Goal: Transaction & Acquisition: Obtain resource

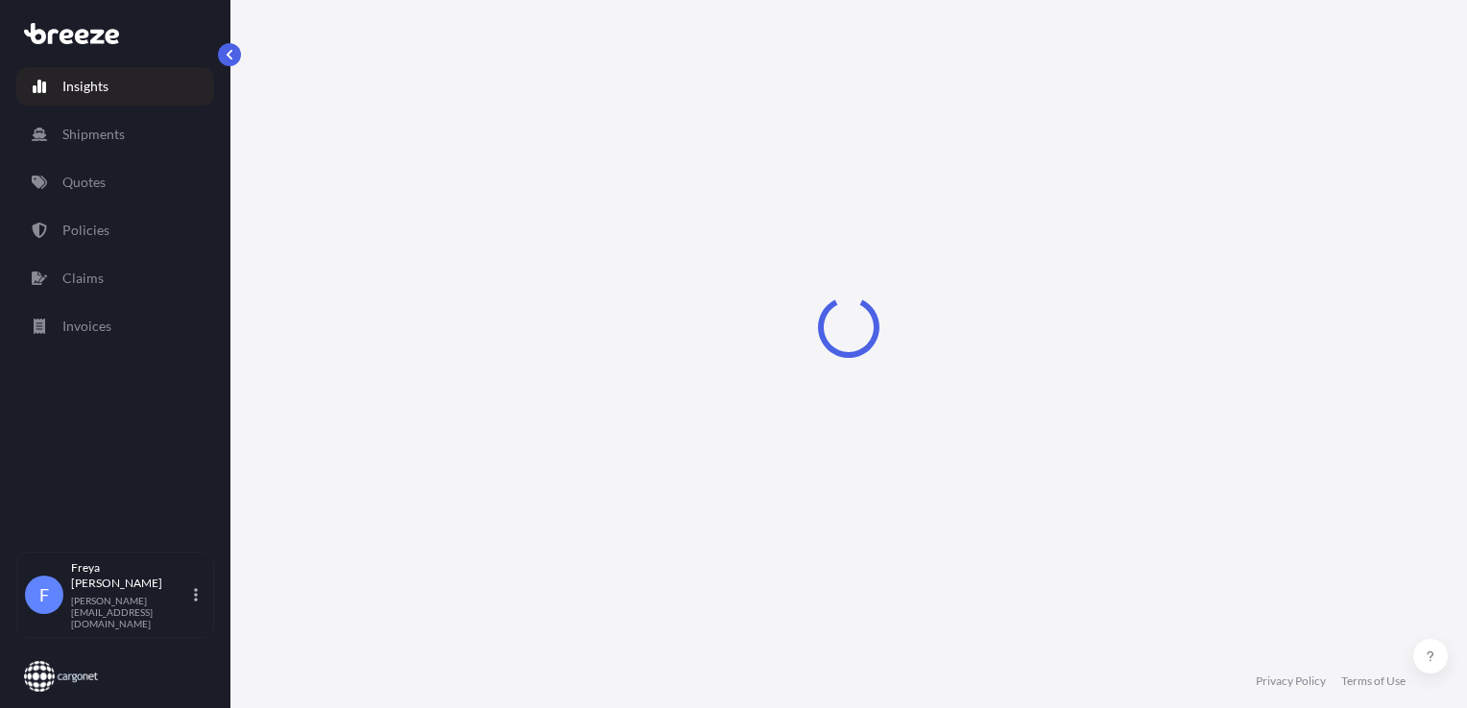
select select "2025"
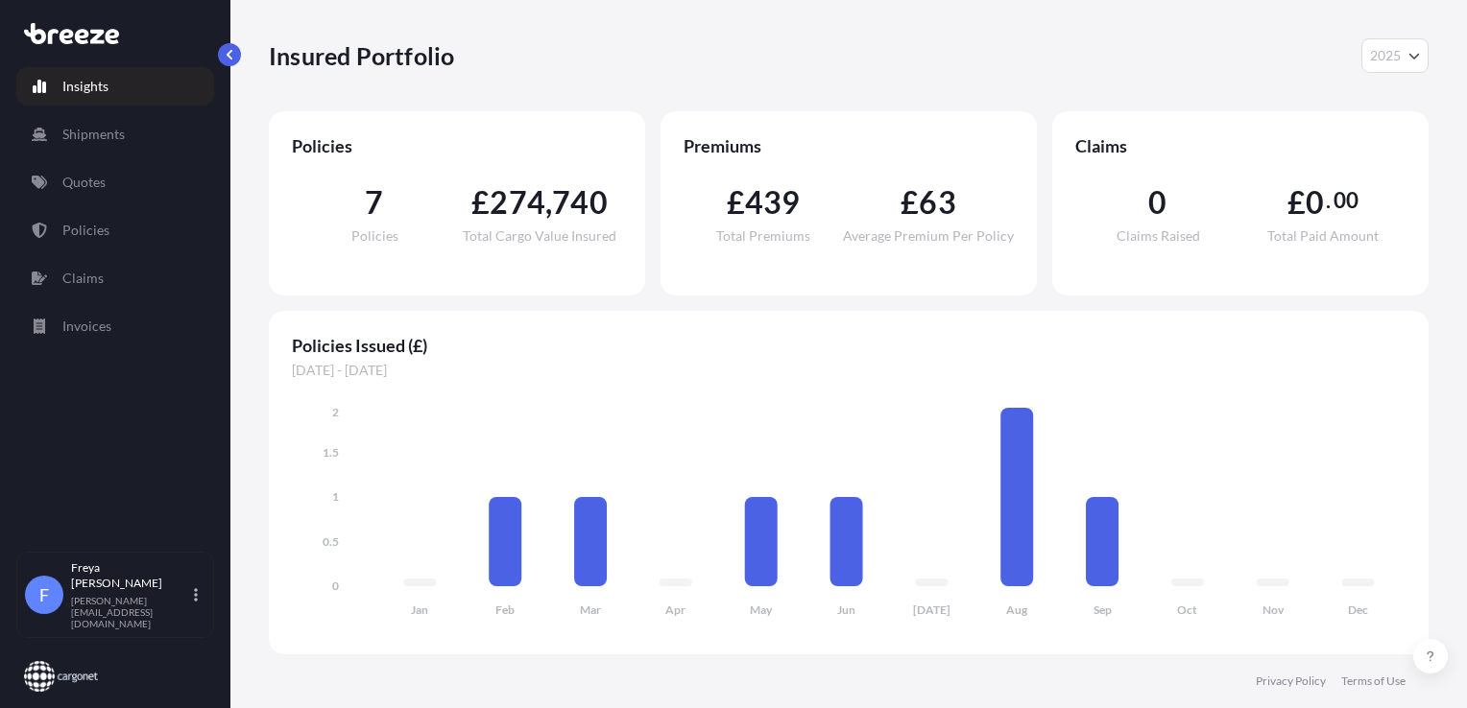
click at [131, 109] on div "Insights Shipments Quotes Policies Claims Invoices" at bounding box center [115, 301] width 198 height 502
click at [101, 179] on p "Quotes" at bounding box center [83, 182] width 43 height 19
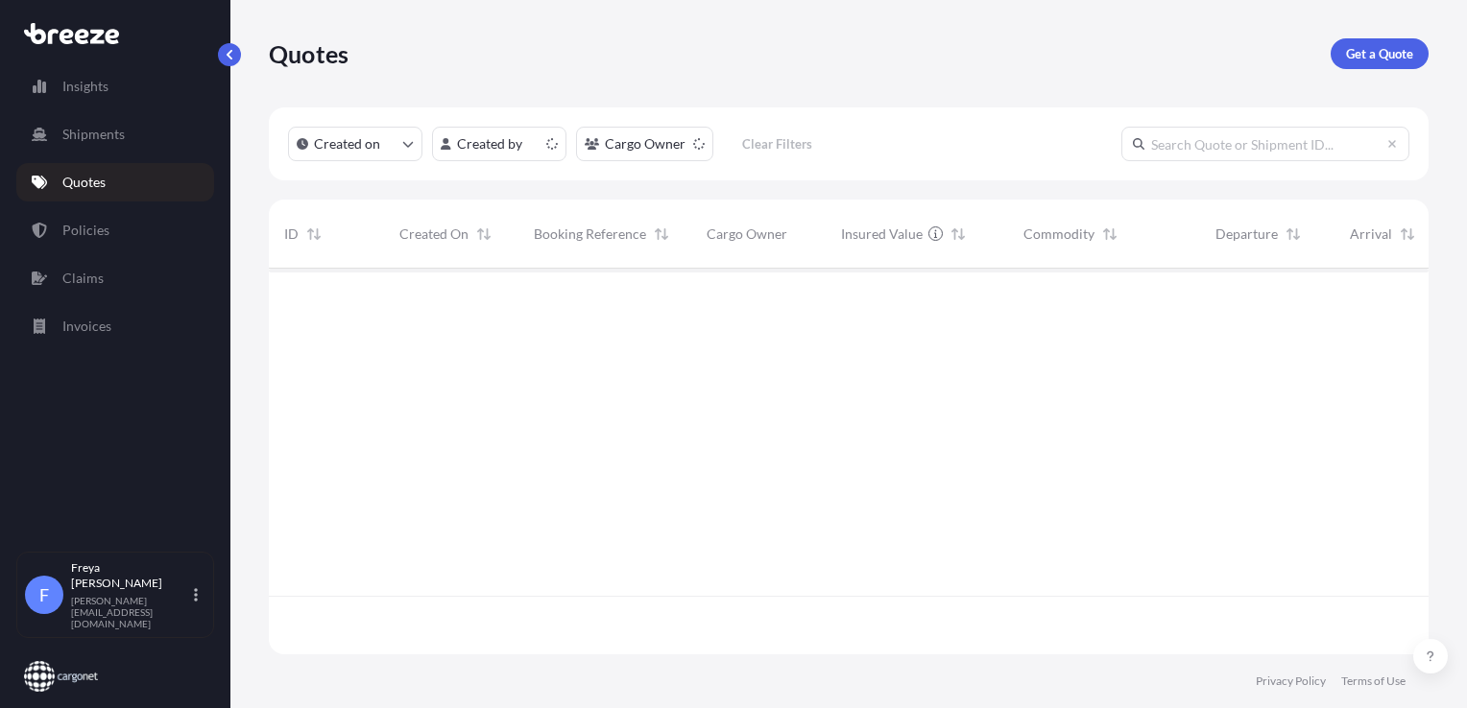
scroll to position [382, 1144]
click at [1349, 60] on p "Get a Quote" at bounding box center [1379, 53] width 67 height 19
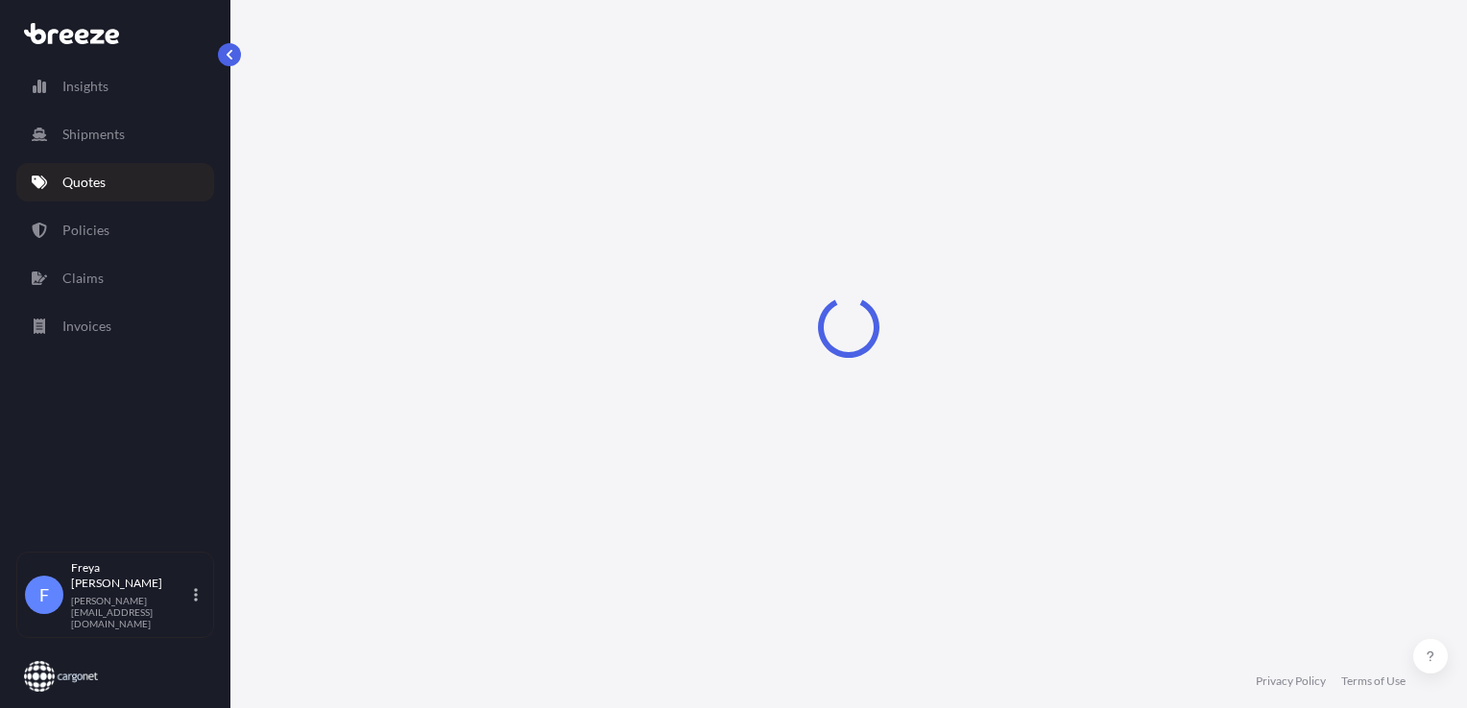
select select "Sea"
select select "1"
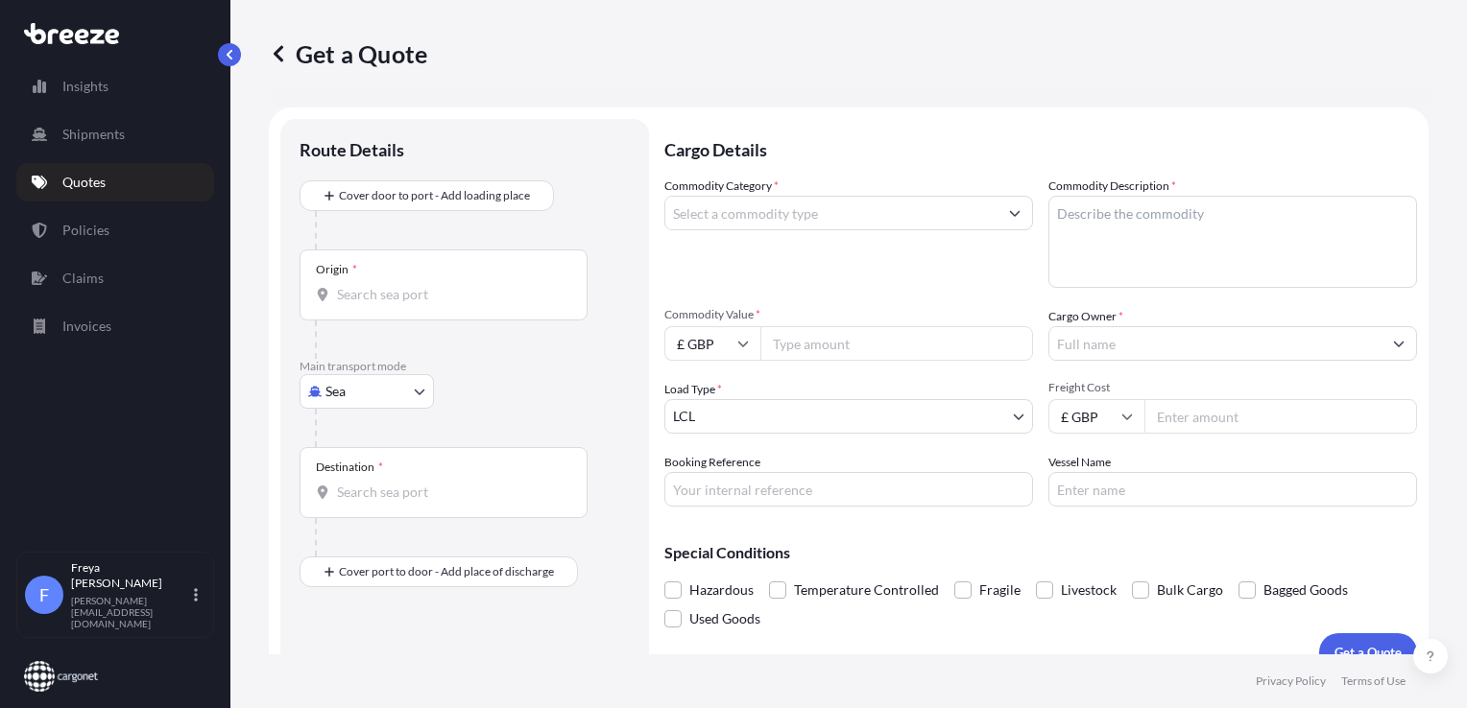
scroll to position [28, 0]
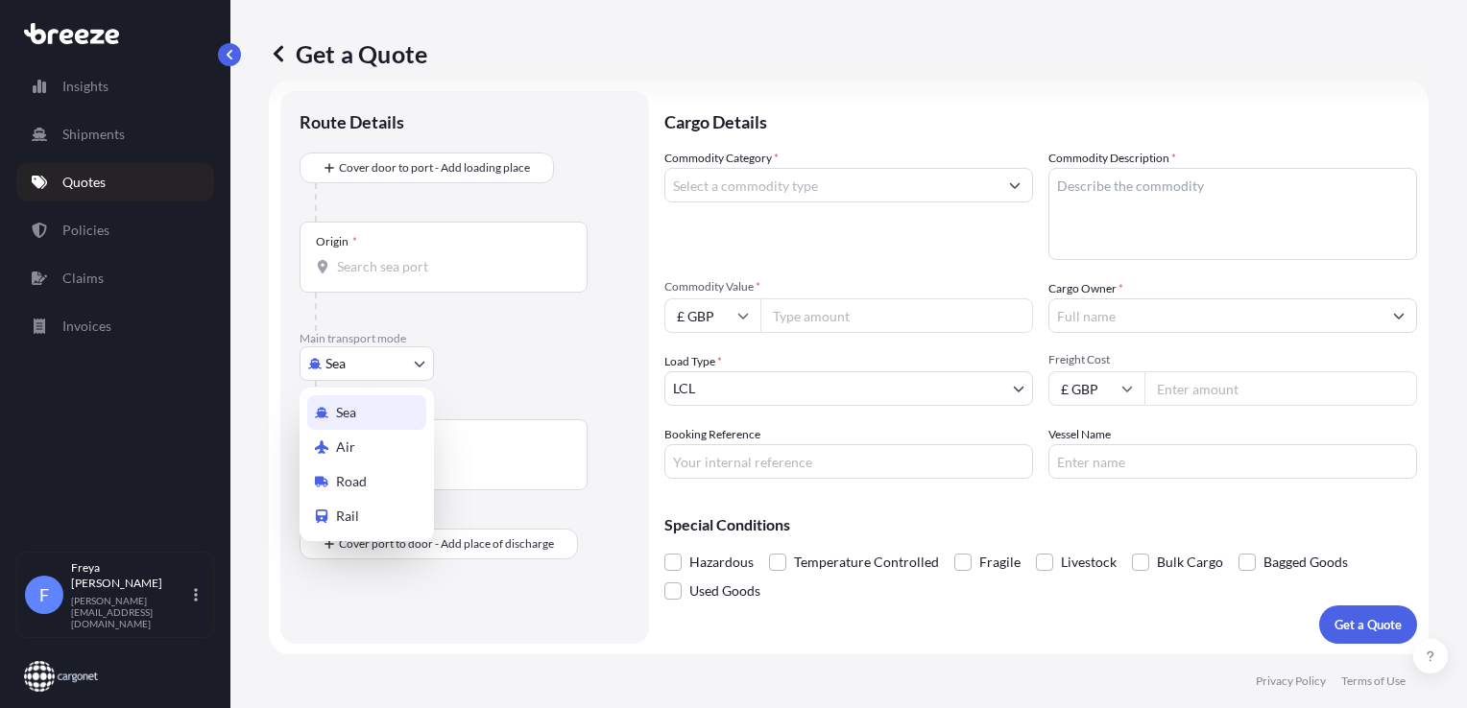
click at [411, 366] on body "Insights Shipments Quotes Policies Claims Invoices F [PERSON_NAME] [PERSON_NAME…" at bounding box center [733, 354] width 1467 height 708
click at [356, 451] on div "Air" at bounding box center [366, 447] width 119 height 35
select select "Air"
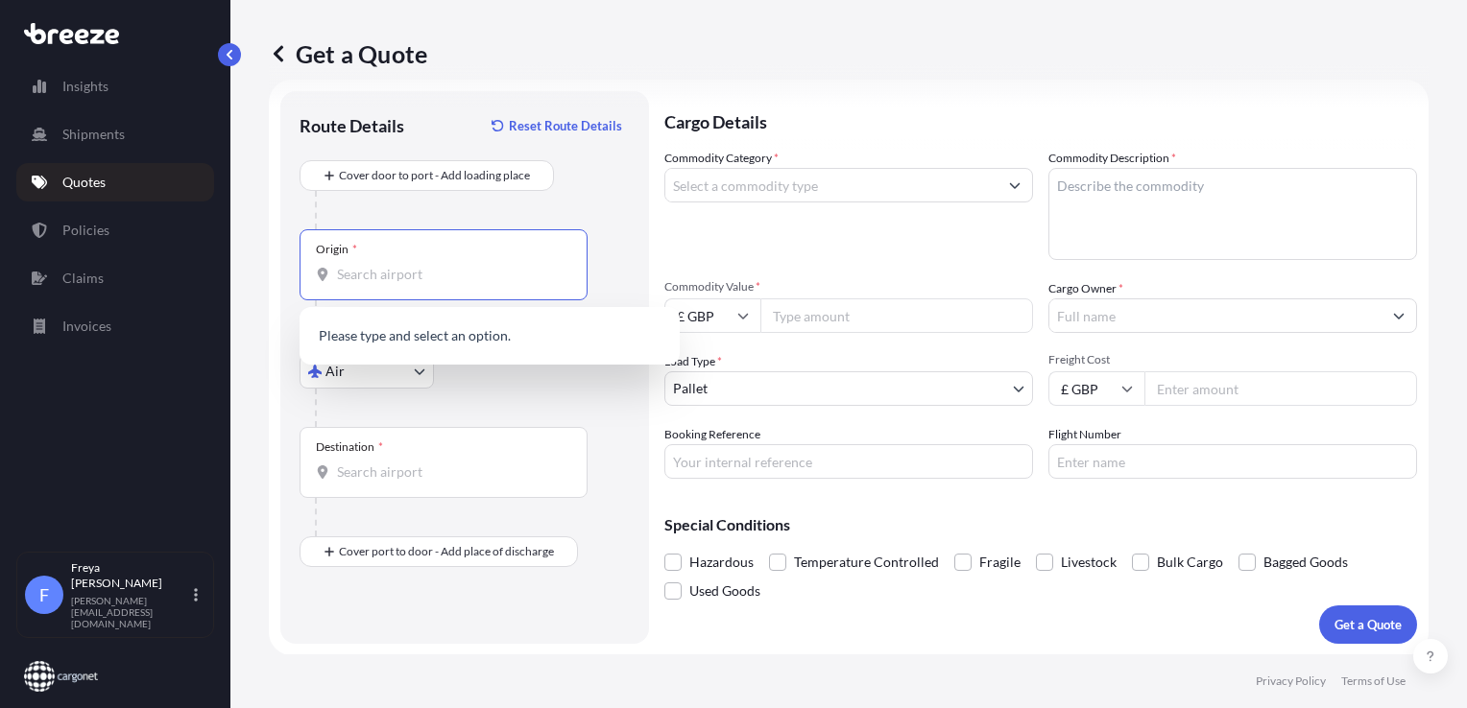
click at [419, 279] on input "Origin *" at bounding box center [450, 274] width 227 height 19
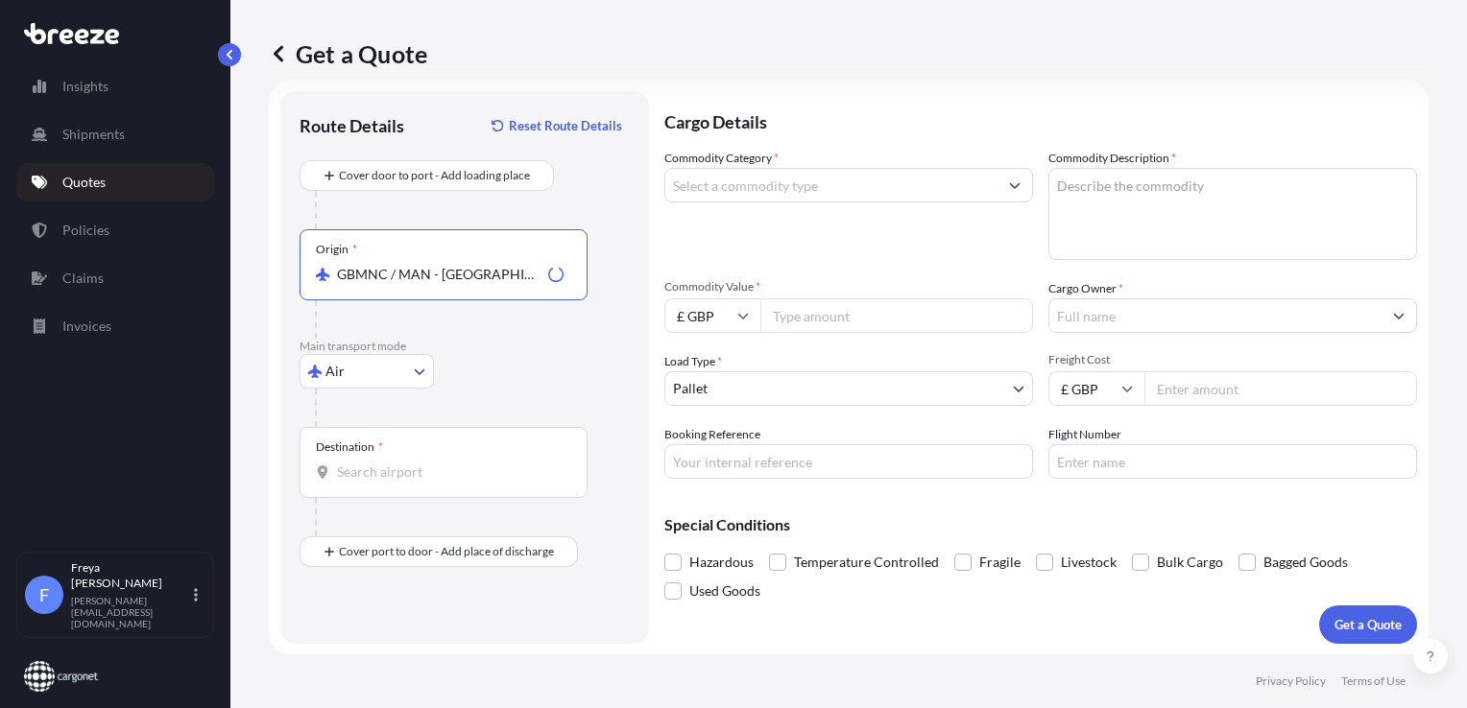
type input "GBMNC / MAN - [GEOGRAPHIC_DATA], [GEOGRAPHIC_DATA]"
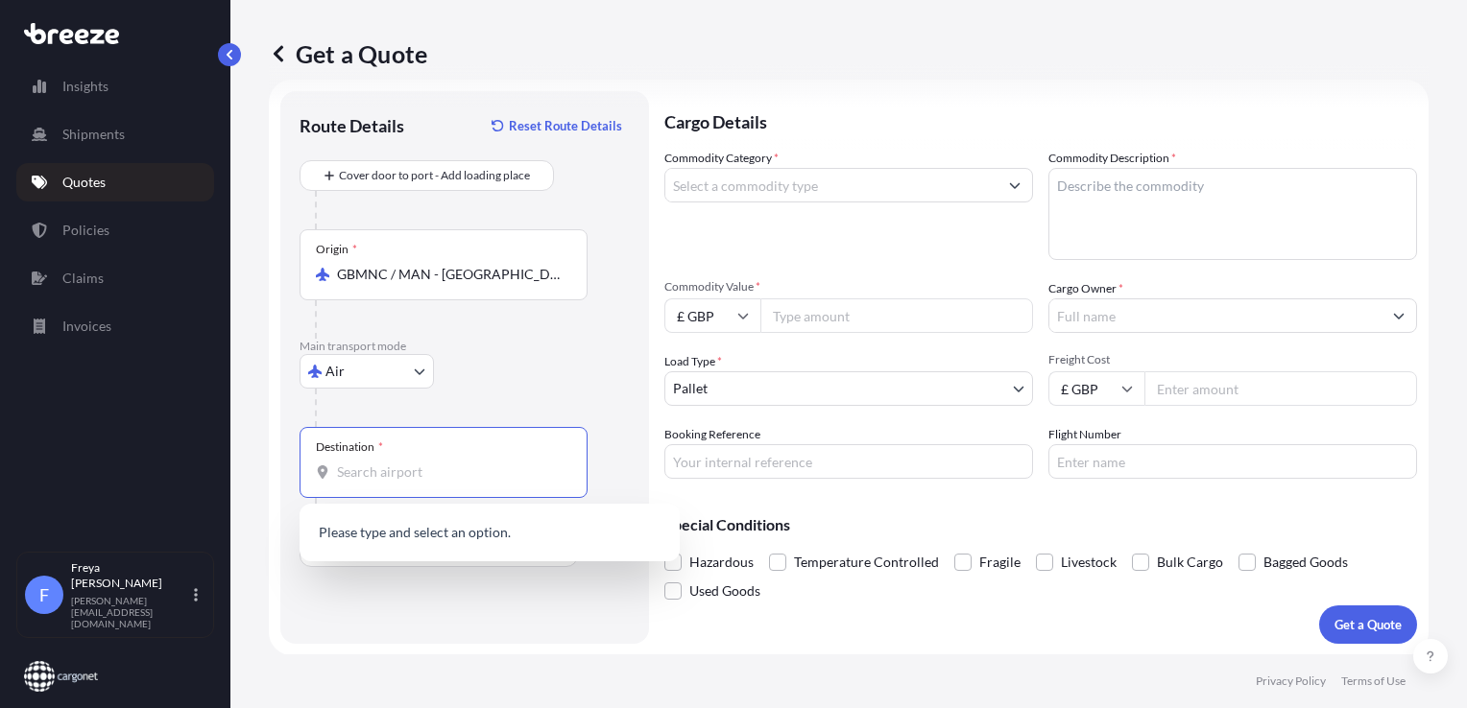
click at [409, 467] on input "Destination *" at bounding box center [450, 472] width 227 height 19
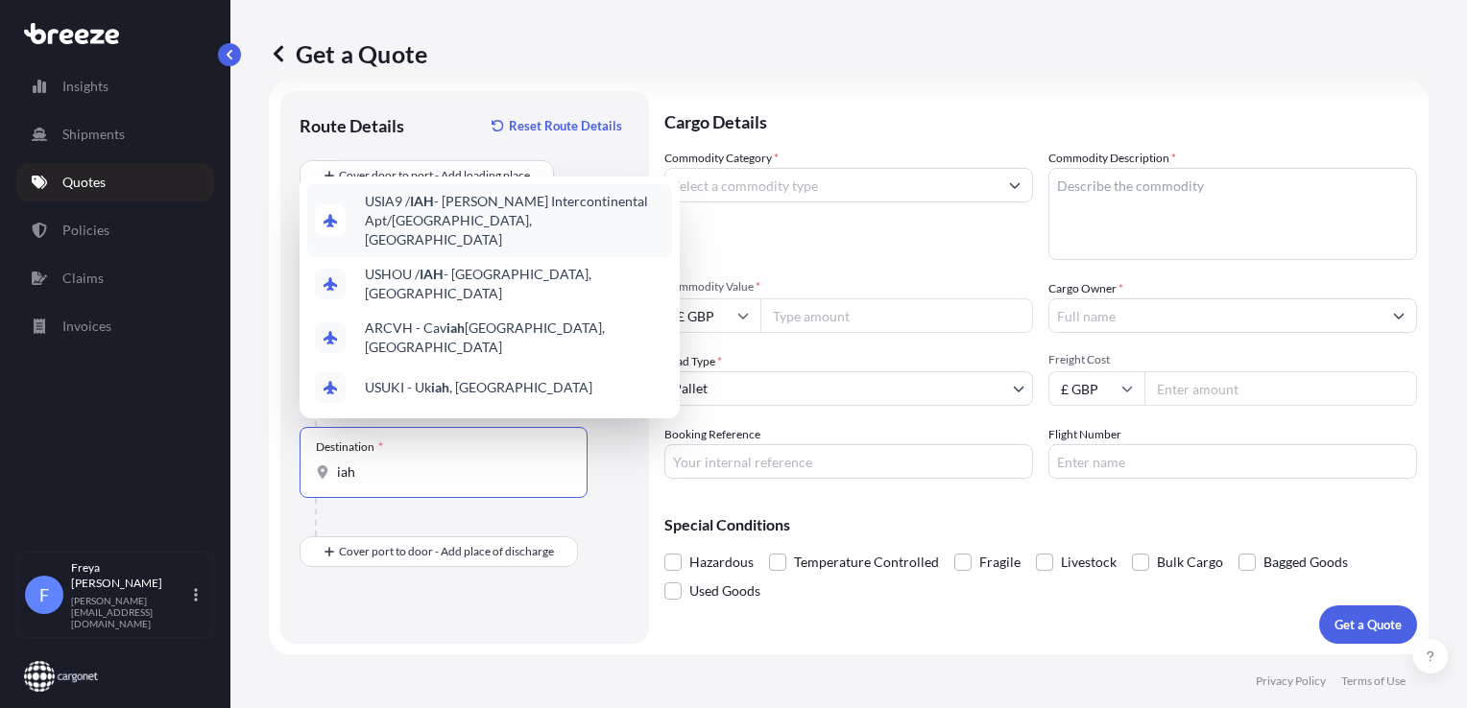
click at [445, 250] on span "USIA9 / IAH - [PERSON_NAME] Intercontinental Apt/[GEOGRAPHIC_DATA], [GEOGRAPHIC…" at bounding box center [514, 221] width 299 height 58
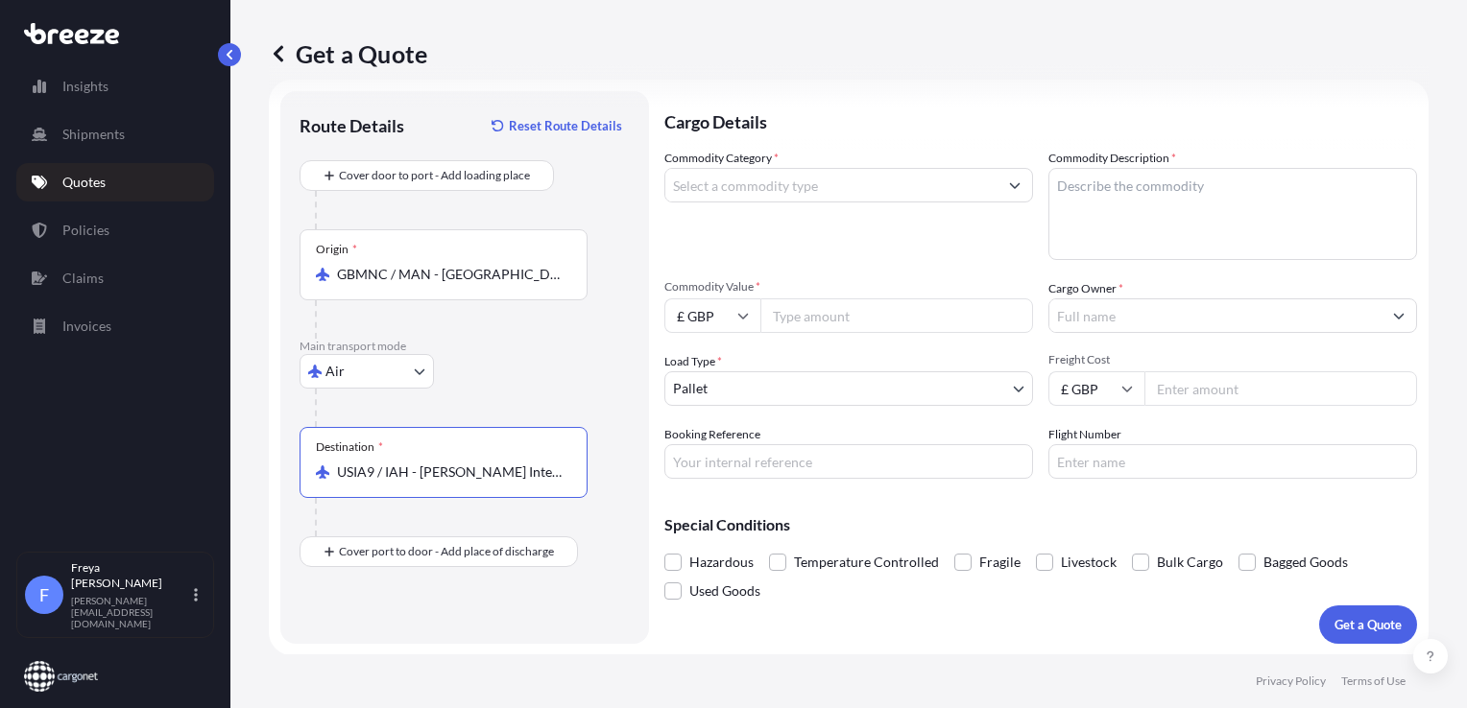
type input "USIA9 / IAH - [PERSON_NAME] Intercontinental Apt/[GEOGRAPHIC_DATA], [GEOGRAPHIC…"
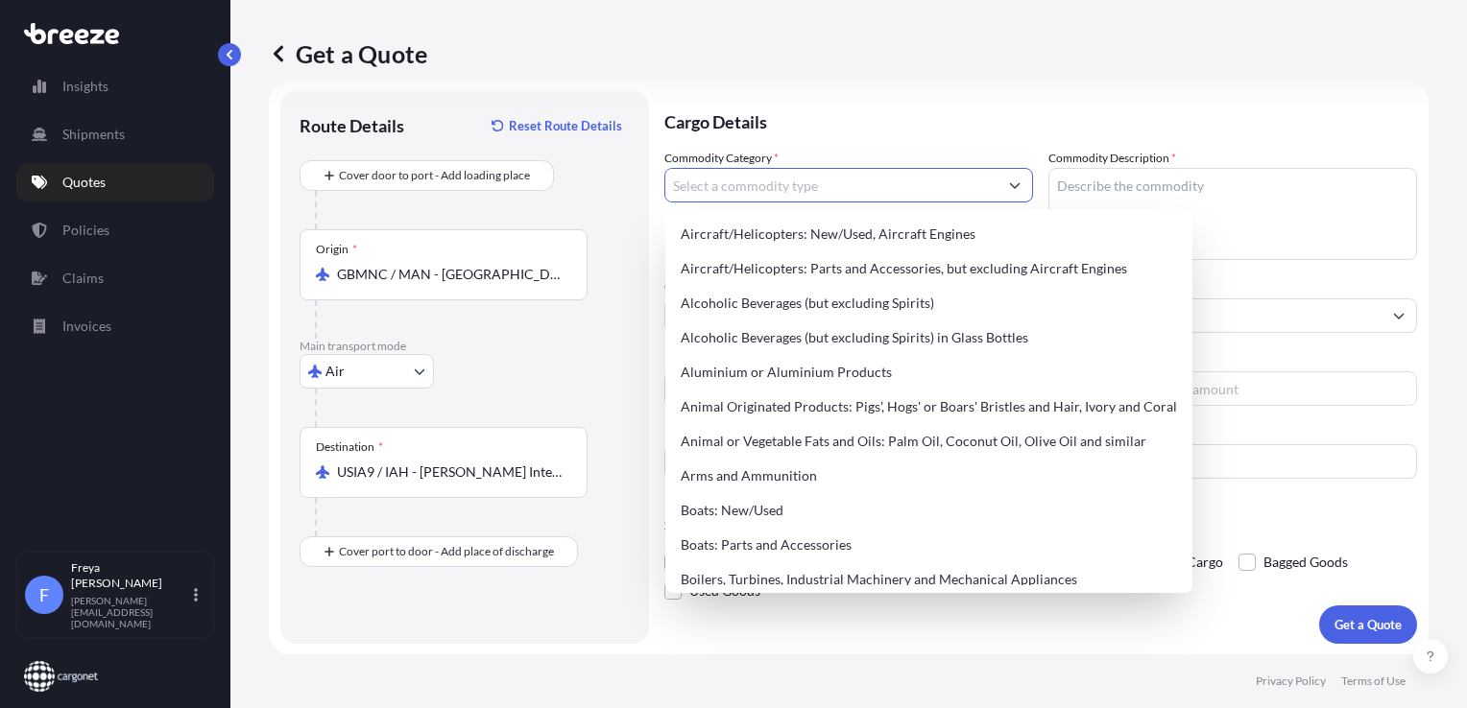
click at [821, 189] on input "Commodity Category *" at bounding box center [831, 185] width 332 height 35
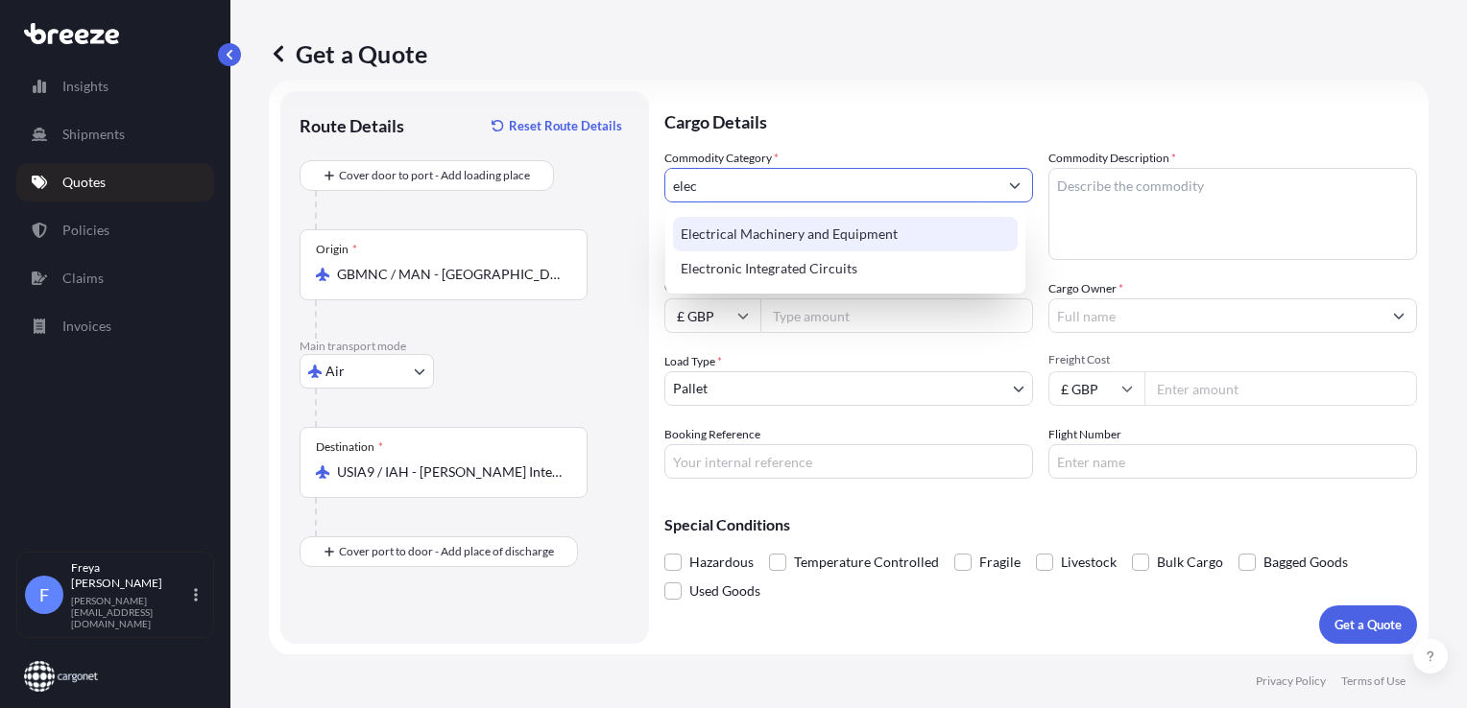
click at [906, 242] on div "Electrical Machinery and Equipment" at bounding box center [845, 234] width 345 height 35
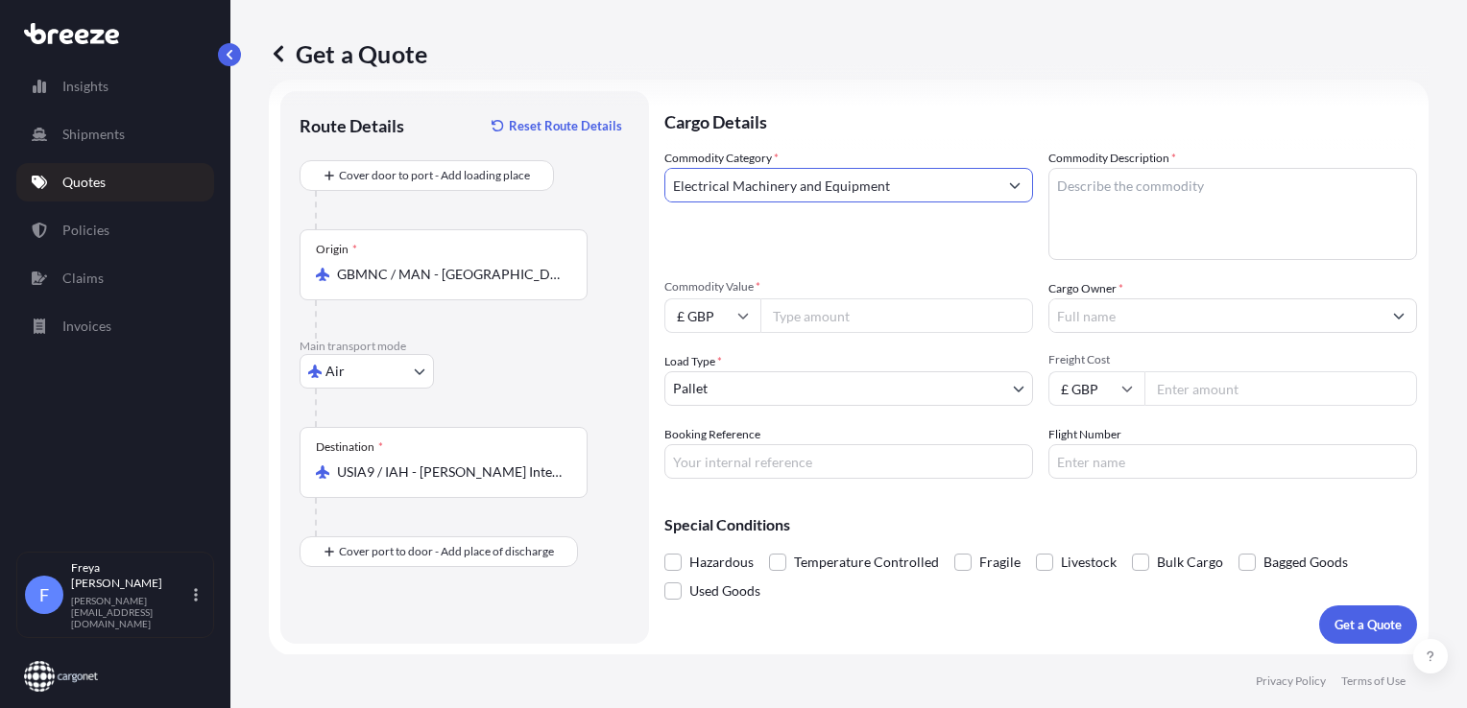
type input "Electrical Machinery and Equipment"
click at [1129, 185] on textarea "Commodity Description *" at bounding box center [1232, 214] width 369 height 92
click at [1172, 217] on textarea "Commodity Description *" at bounding box center [1232, 214] width 369 height 92
type textarea "n"
type textarea "NON HAZ"
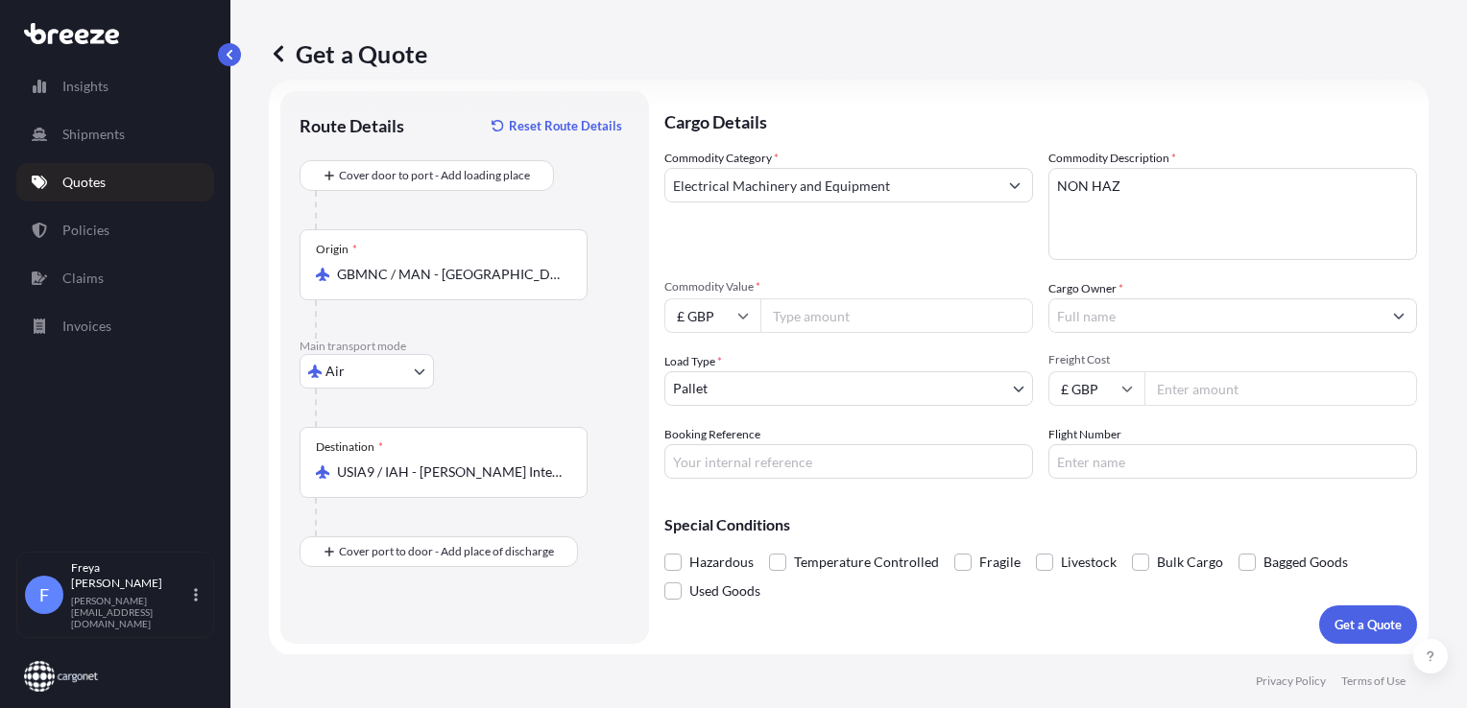
click at [933, 328] on input "Commodity Value *" at bounding box center [896, 316] width 273 height 35
click at [871, 310] on input "Commodity Value *" at bounding box center [896, 316] width 273 height 35
type input "12120.90"
click at [729, 317] on input "£ GBP" at bounding box center [712, 316] width 96 height 35
click at [709, 463] on div "$ USD" at bounding box center [712, 448] width 81 height 36
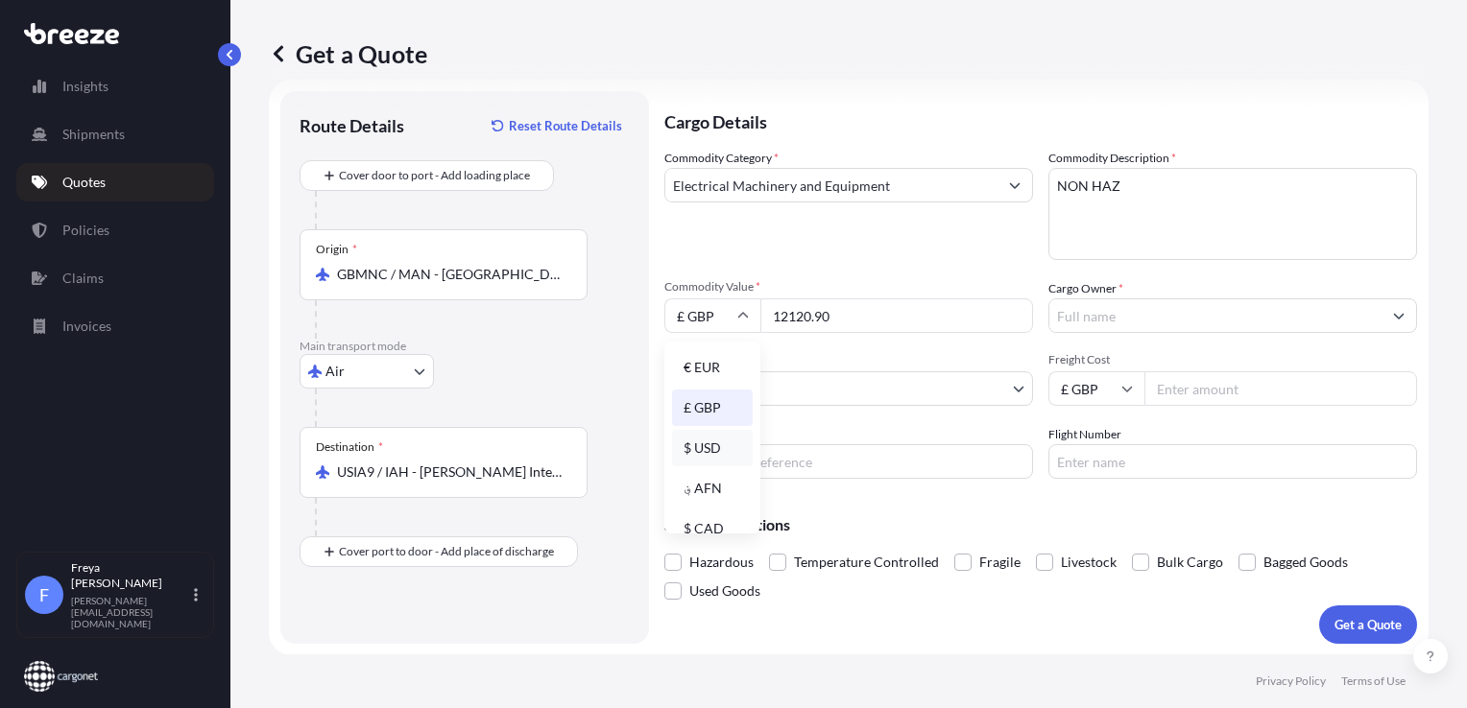
type input "$ USD"
click at [784, 317] on input "12120.90" at bounding box center [896, 316] width 273 height 35
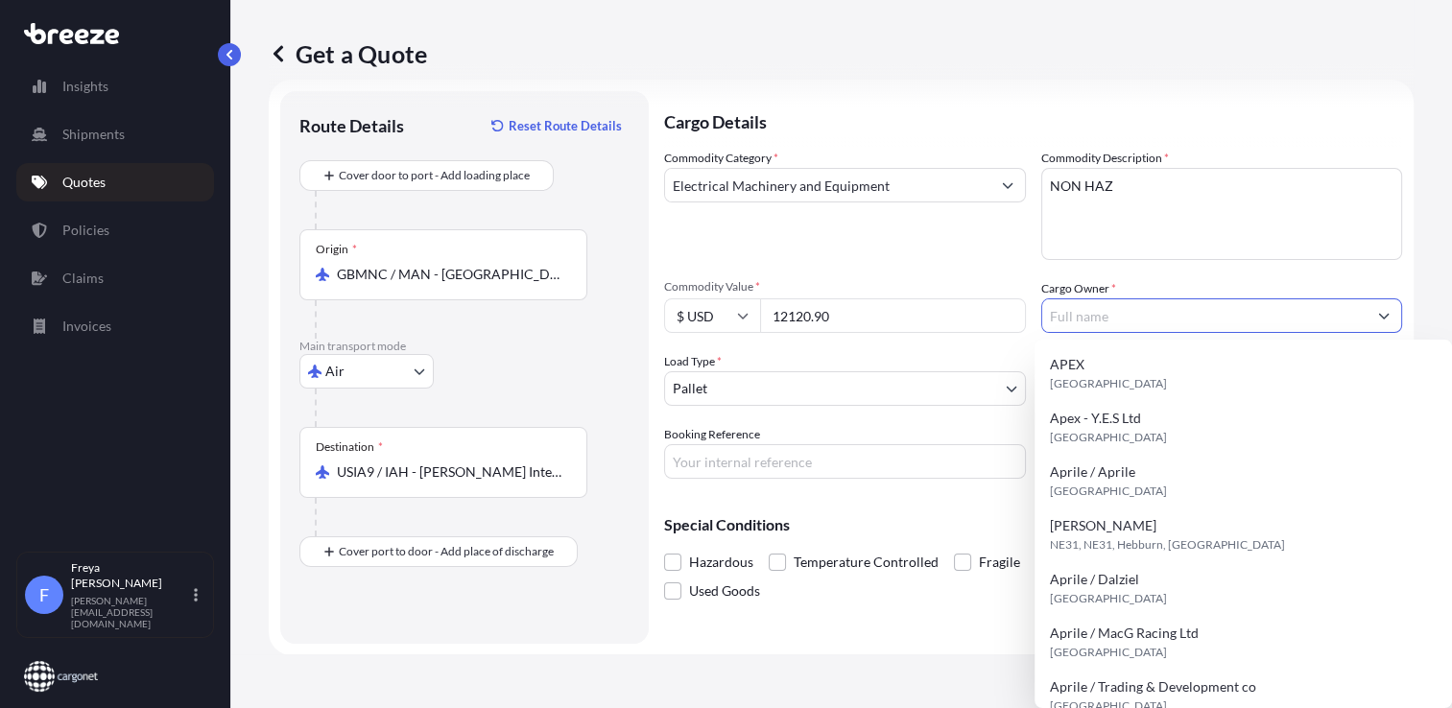
click at [1173, 305] on input "Cargo Owner *" at bounding box center [1204, 316] width 325 height 35
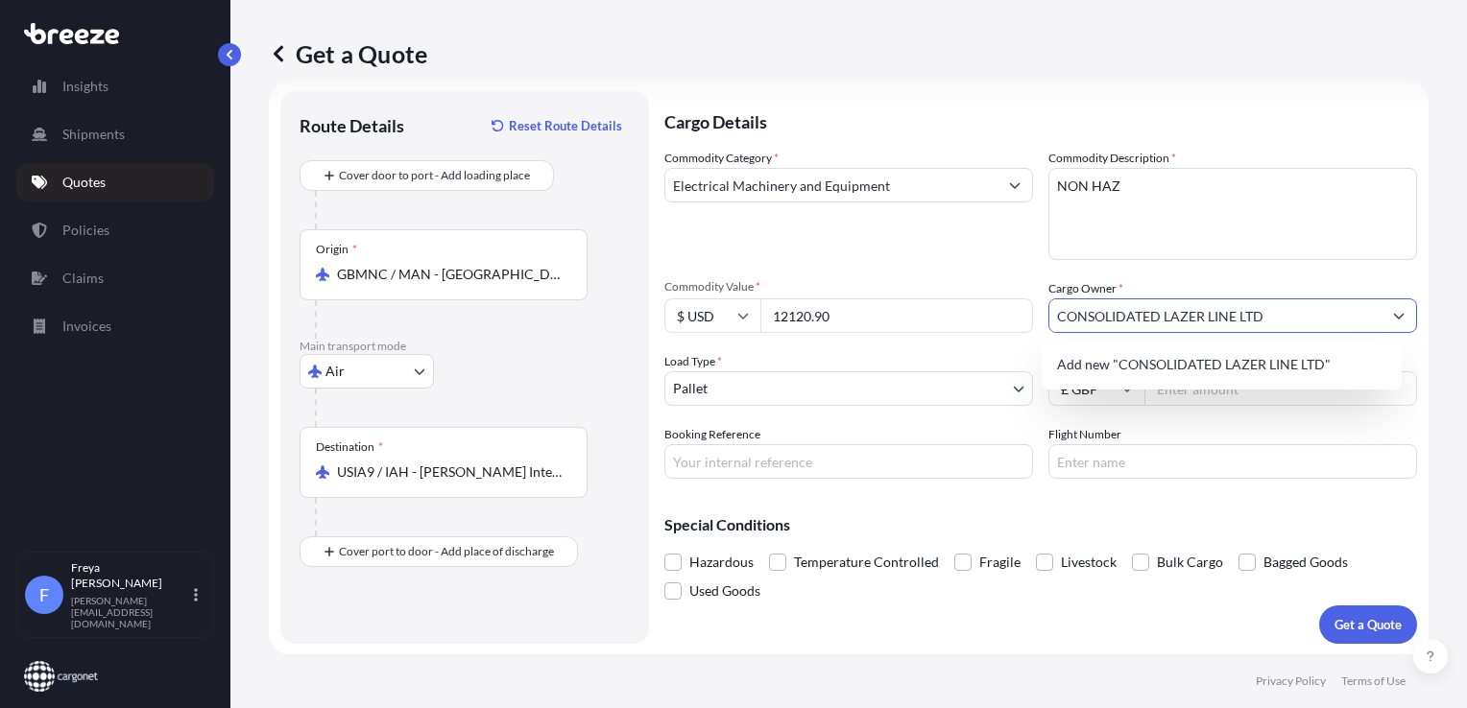
type input "CONSOLIDATED LAZER LINE LTD"
click at [1286, 267] on div "Commodity Category * Electrical Machinery and Equipment Commodity Description *…" at bounding box center [1040, 314] width 753 height 330
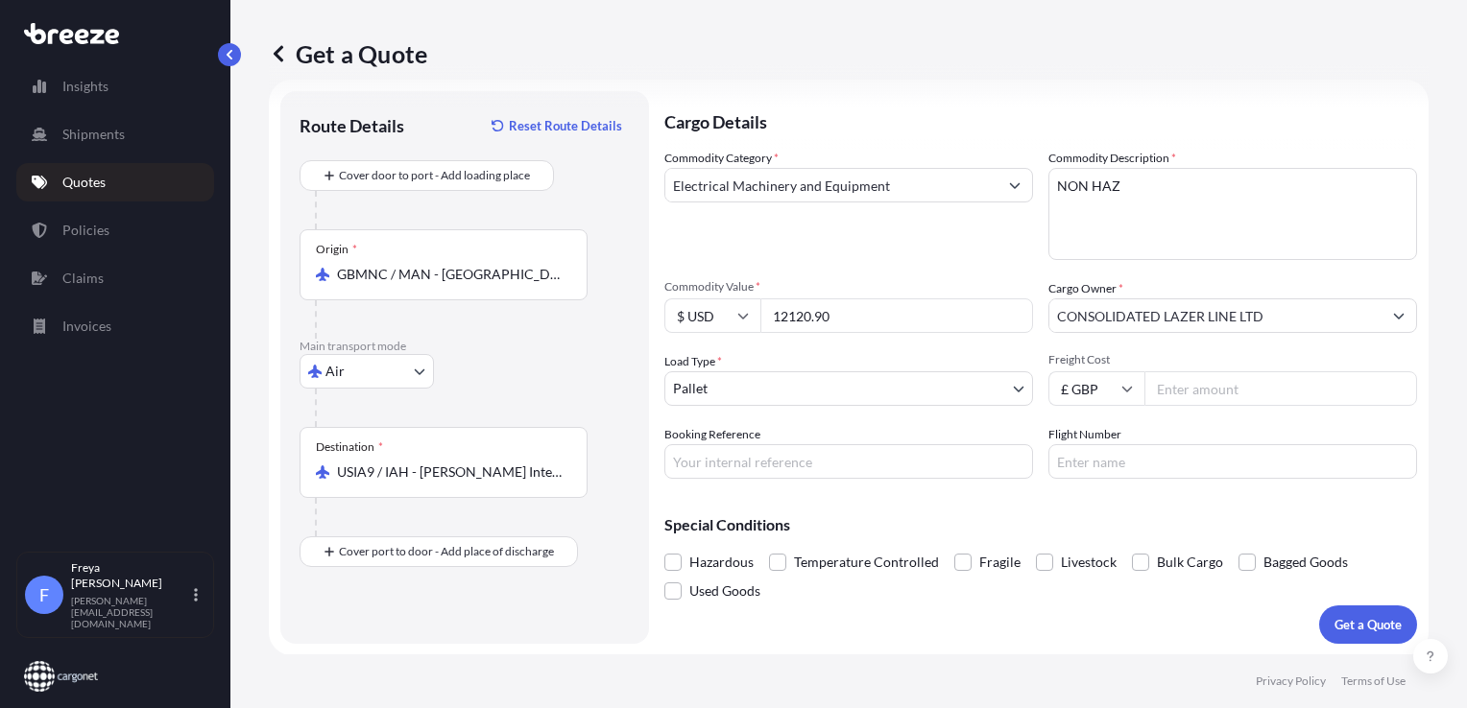
click at [1217, 384] on input "Freight Cost" at bounding box center [1280, 388] width 273 height 35
click at [1279, 393] on input "Freight Cost" at bounding box center [1280, 388] width 273 height 35
type input "193"
click at [903, 463] on input "Booking Reference" at bounding box center [848, 461] width 369 height 35
type input "AQ194921"
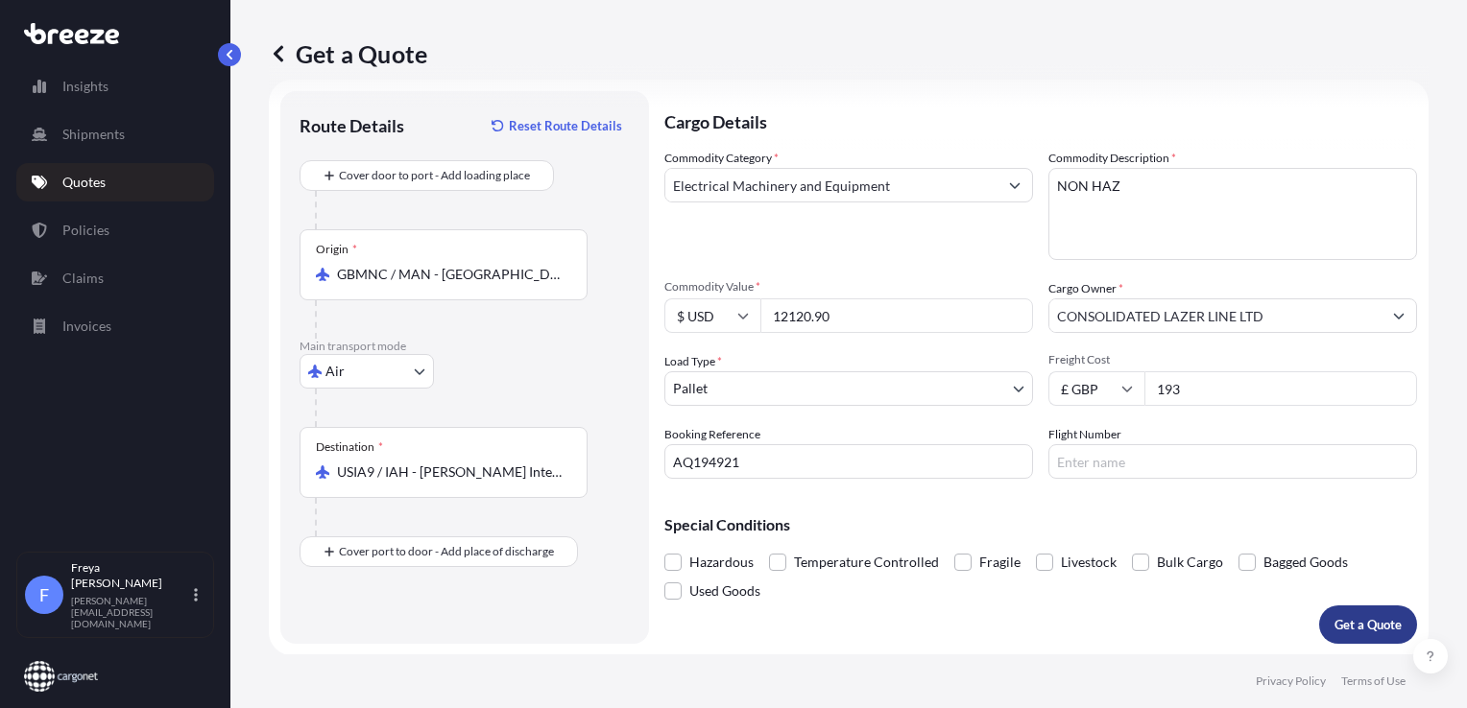
click at [1351, 616] on p "Get a Quote" at bounding box center [1367, 624] width 67 height 19
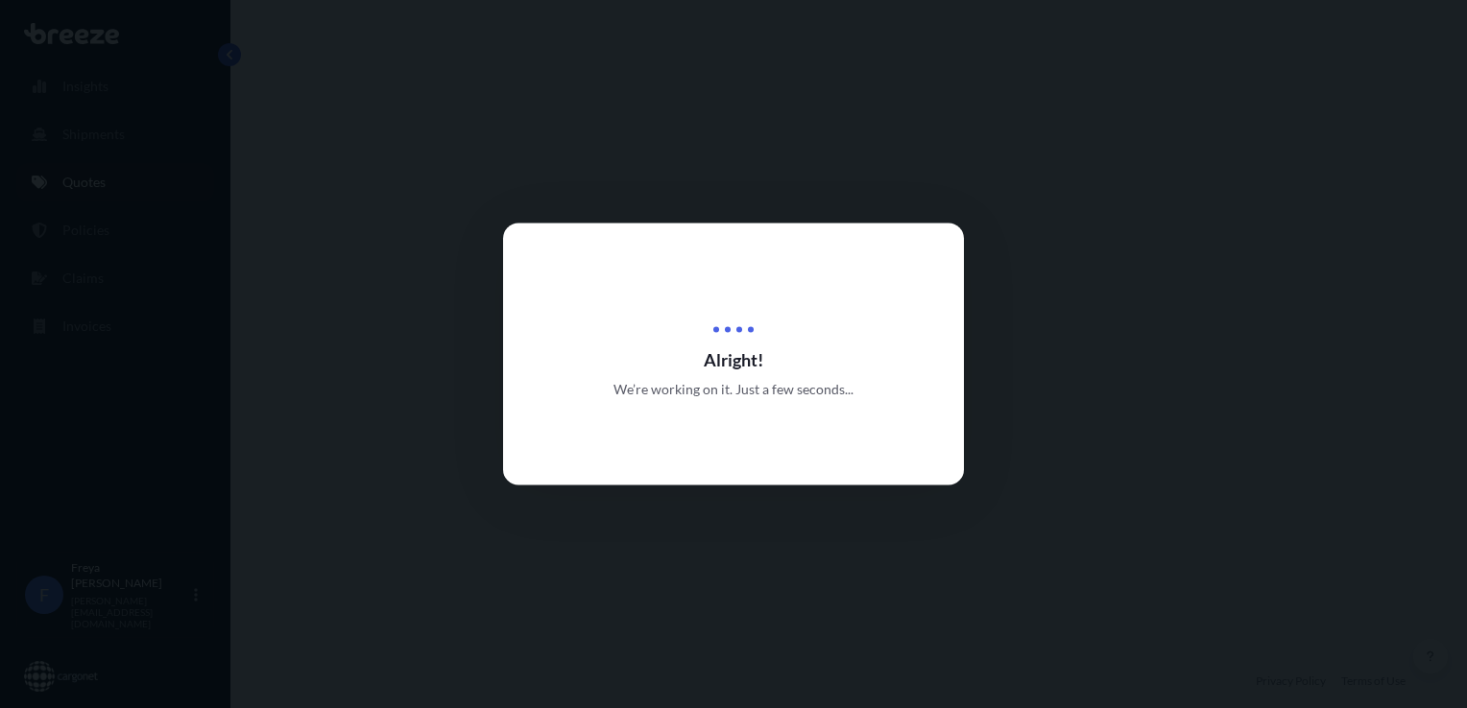
select select "Air"
select select "1"
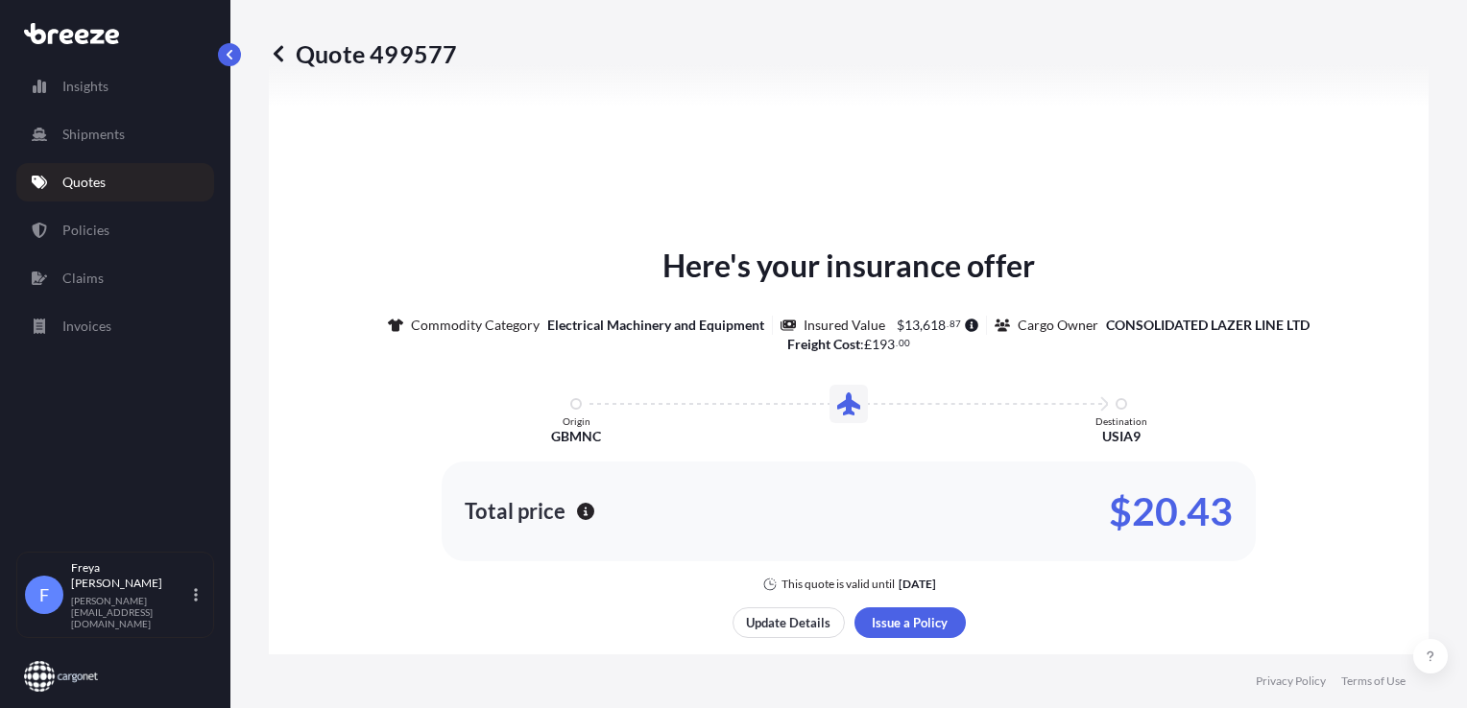
scroll to position [776, 0]
